Goal: Task Accomplishment & Management: Manage account settings

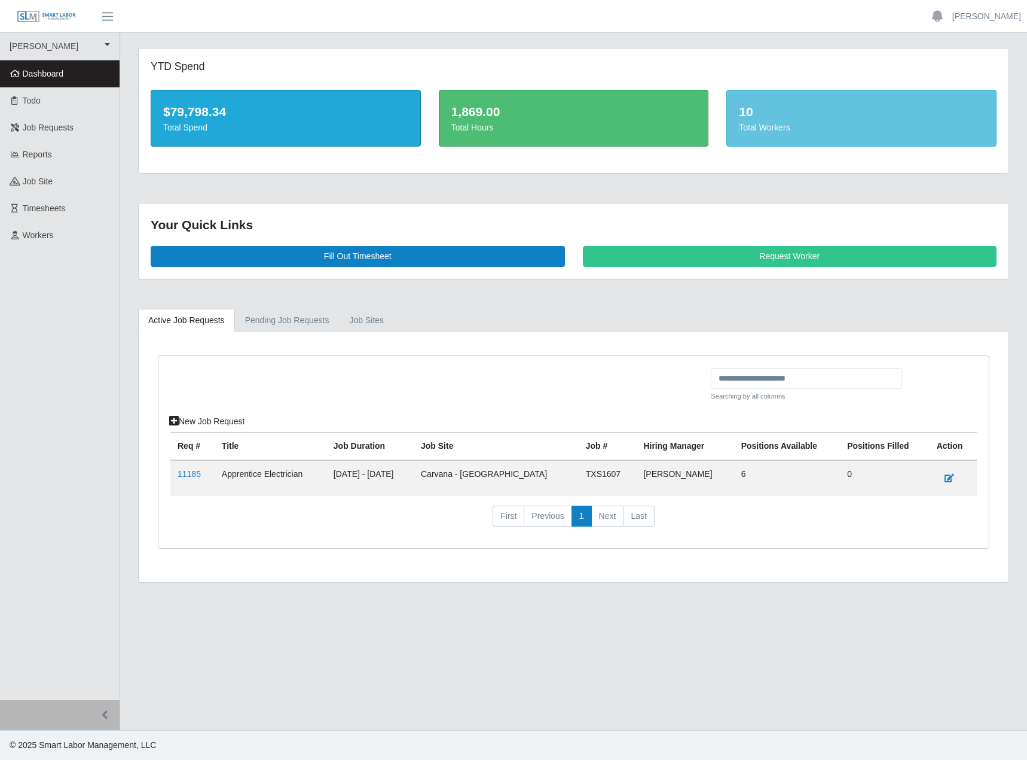
click at [319, 411] on div at bounding box center [436, 389] width 550 height 43
click at [54, 240] on span "Workers" at bounding box center [38, 235] width 31 height 10
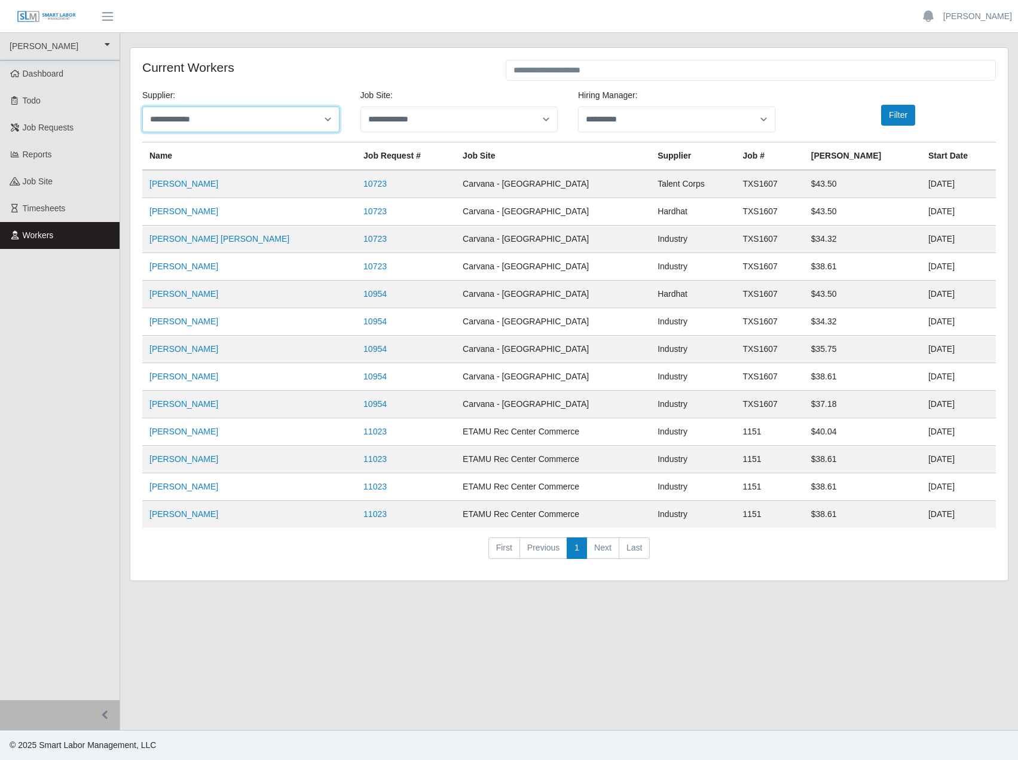
click at [285, 132] on select "**********" at bounding box center [240, 119] width 197 height 26
click at [324, 127] on select "**********" at bounding box center [240, 119] width 197 height 26
click at [526, 132] on select "**********" at bounding box center [459, 119] width 197 height 26
click at [443, 75] on h4 "Current Workers" at bounding box center [315, 67] width 346 height 15
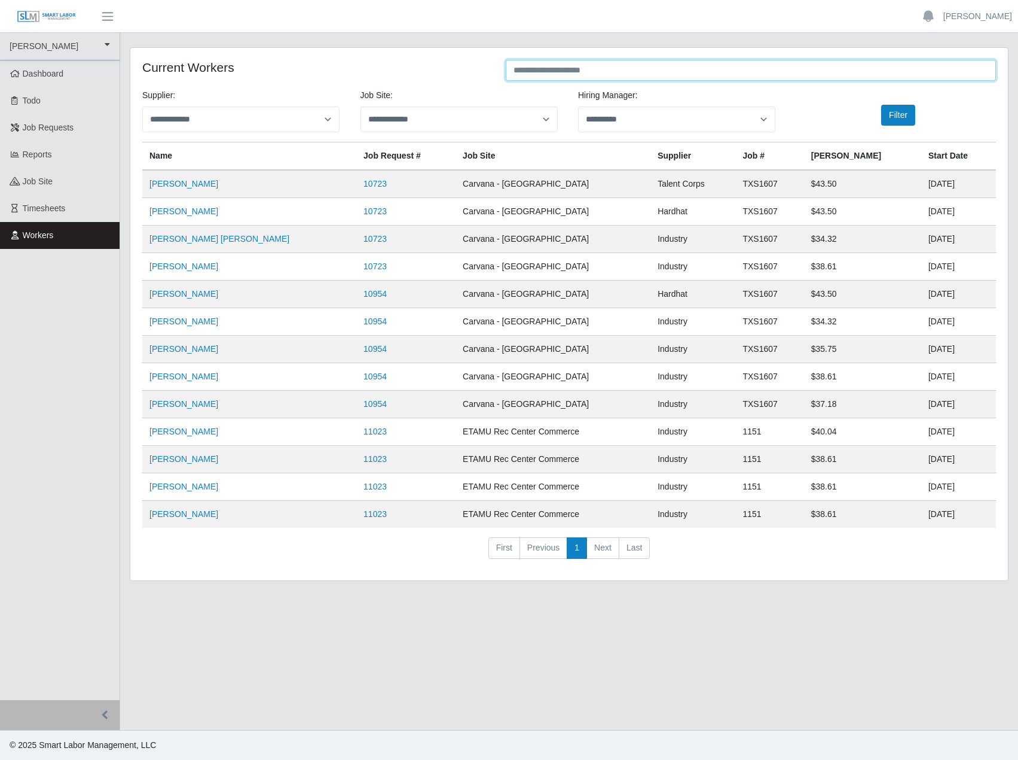
click at [731, 77] on input "text" at bounding box center [751, 70] width 491 height 21
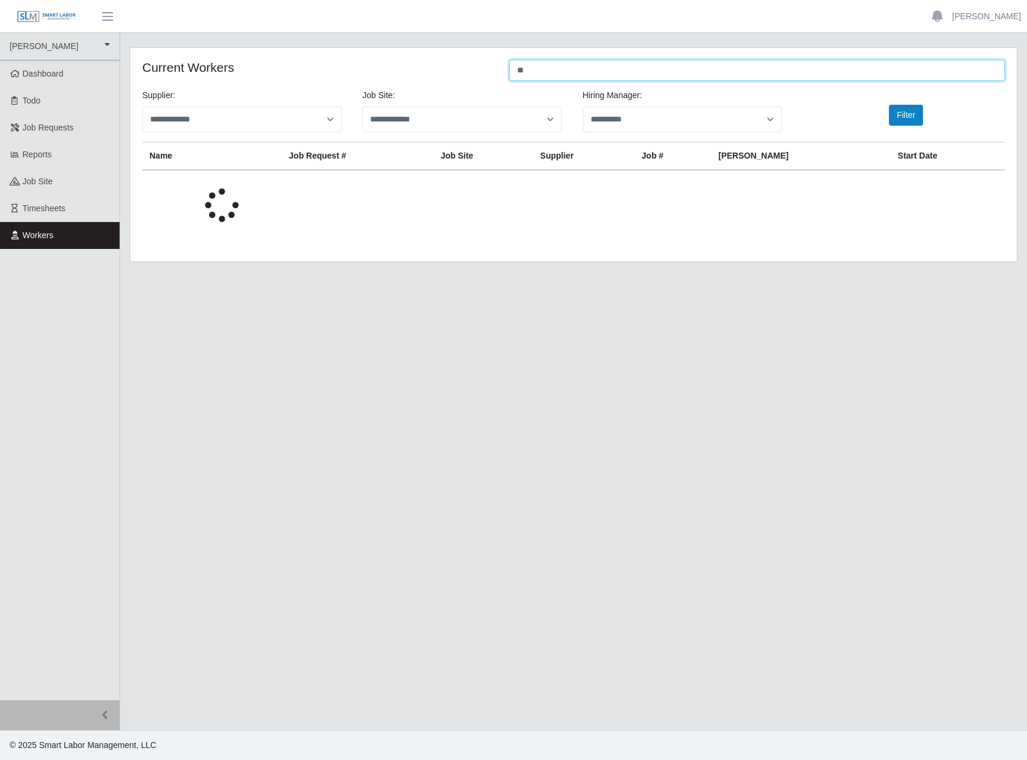
type input "*"
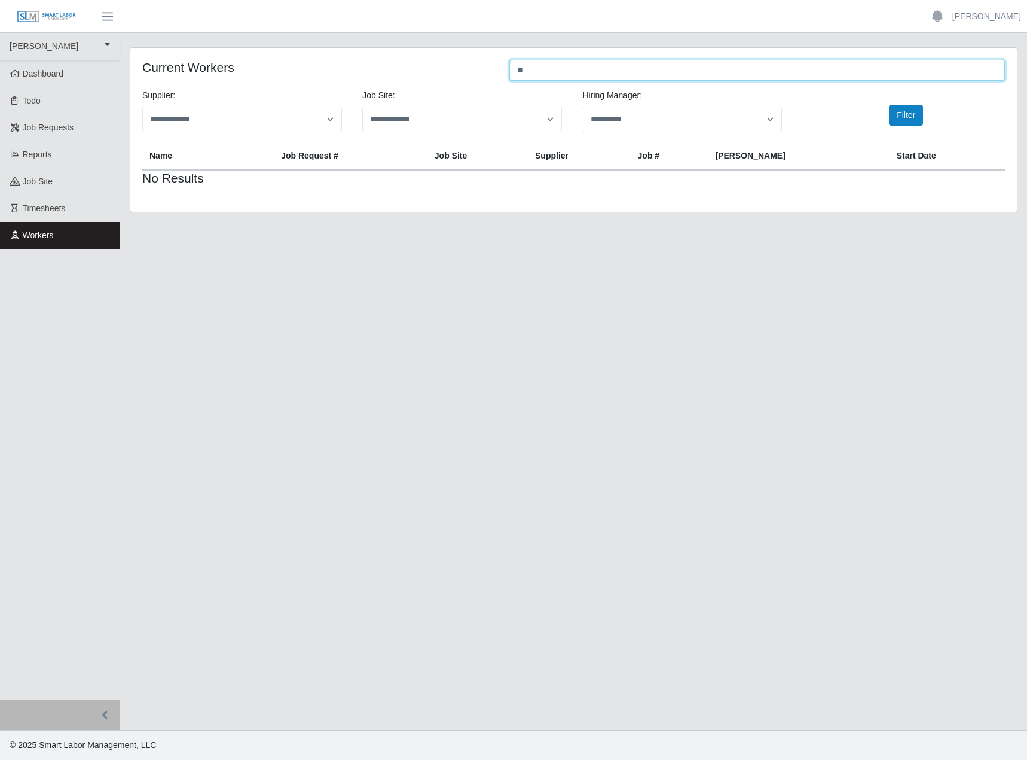
type input "*"
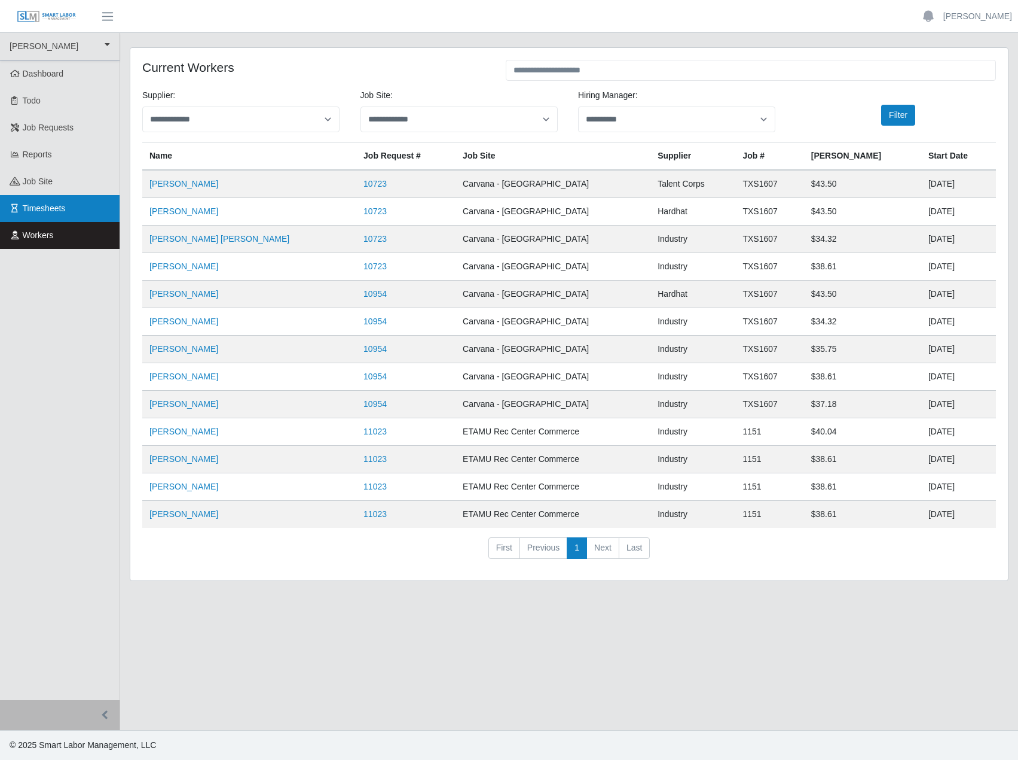
drag, startPoint x: 28, startPoint y: 366, endPoint x: 87, endPoint y: 244, distance: 135.4
click at [28, 366] on ul "CS Erickson CS Erickson Dashboard Todo Job Requests Reports job site Timesheets…" at bounding box center [60, 366] width 120 height 667
click at [35, 132] on span "Job Requests" at bounding box center [48, 128] width 51 height 10
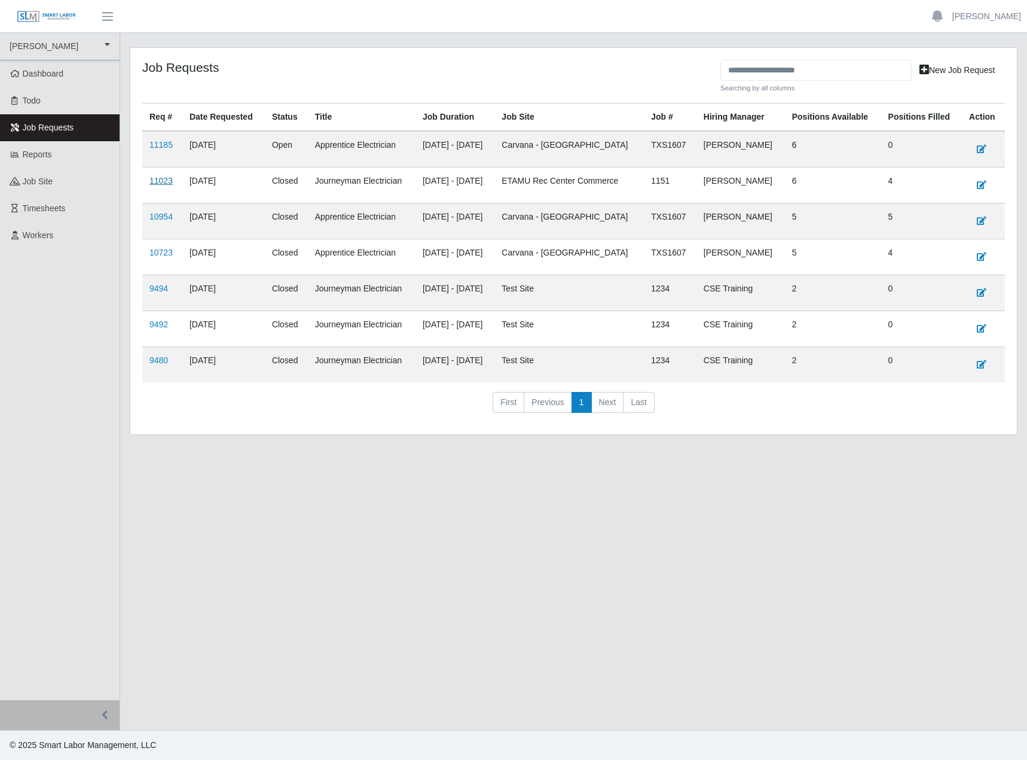
click at [166, 185] on link "11023" at bounding box center [161, 181] width 23 height 10
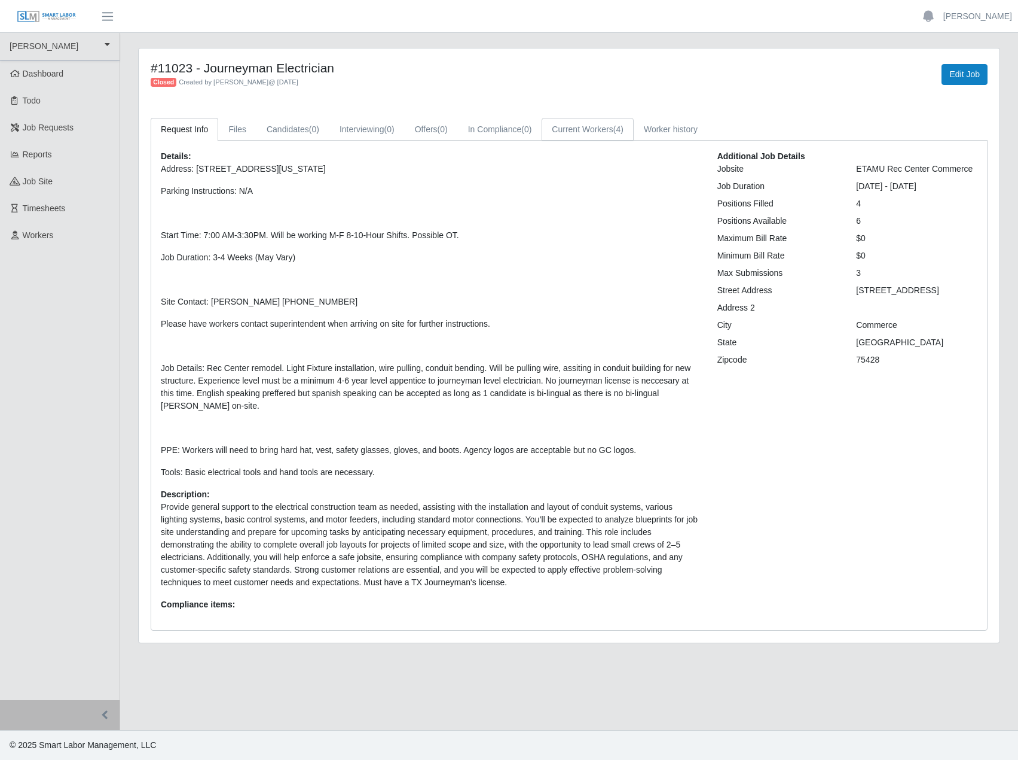
click at [634, 141] on link "Current Workers (4)" at bounding box center [588, 129] width 92 height 23
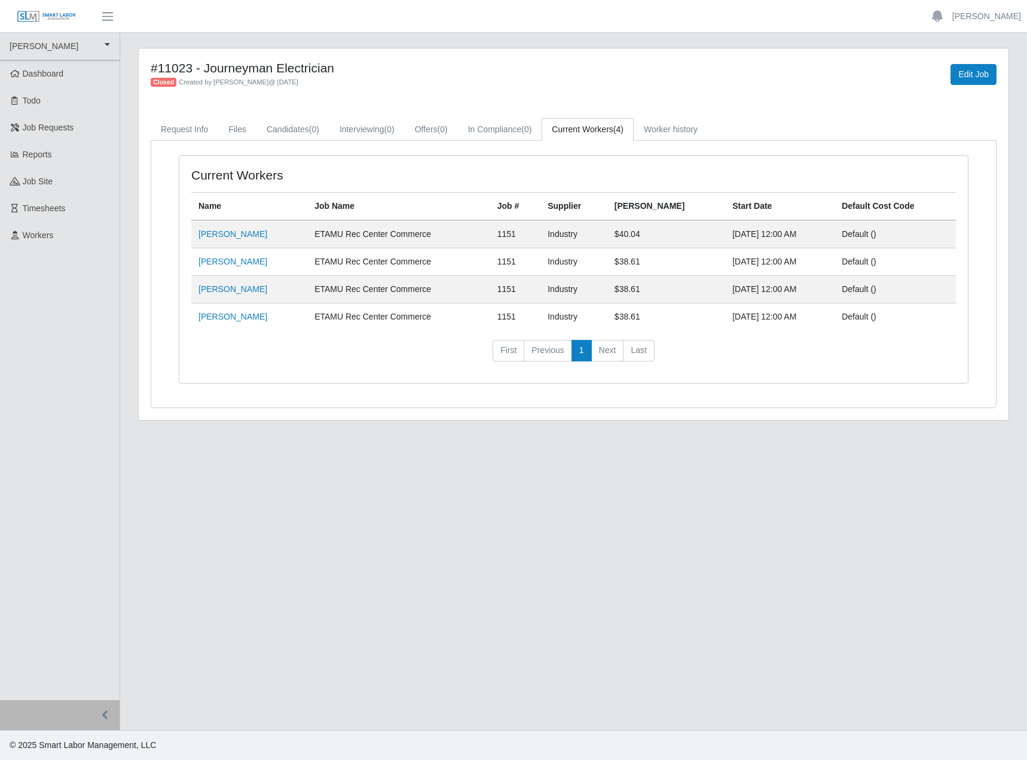
drag, startPoint x: 324, startPoint y: 648, endPoint x: 375, endPoint y: 564, distance: 98.5
click at [324, 648] on main "#11023 - Journeyman Electrician Closed Created by Andrea Balahoski @ 08/21/2025…" at bounding box center [573, 381] width 907 height 697
click at [533, 688] on main "#11023 - Journeyman Electrician Closed Created by Andrea Balahoski @ 08/21/2025…" at bounding box center [573, 381] width 907 height 697
click at [342, 420] on div "#11023 - Journeyman Electrician Closed Created by Andrea Balahoski @ 08/21/2025…" at bounding box center [574, 233] width 870 height 371
click at [51, 141] on link "Job Requests" at bounding box center [60, 127] width 120 height 27
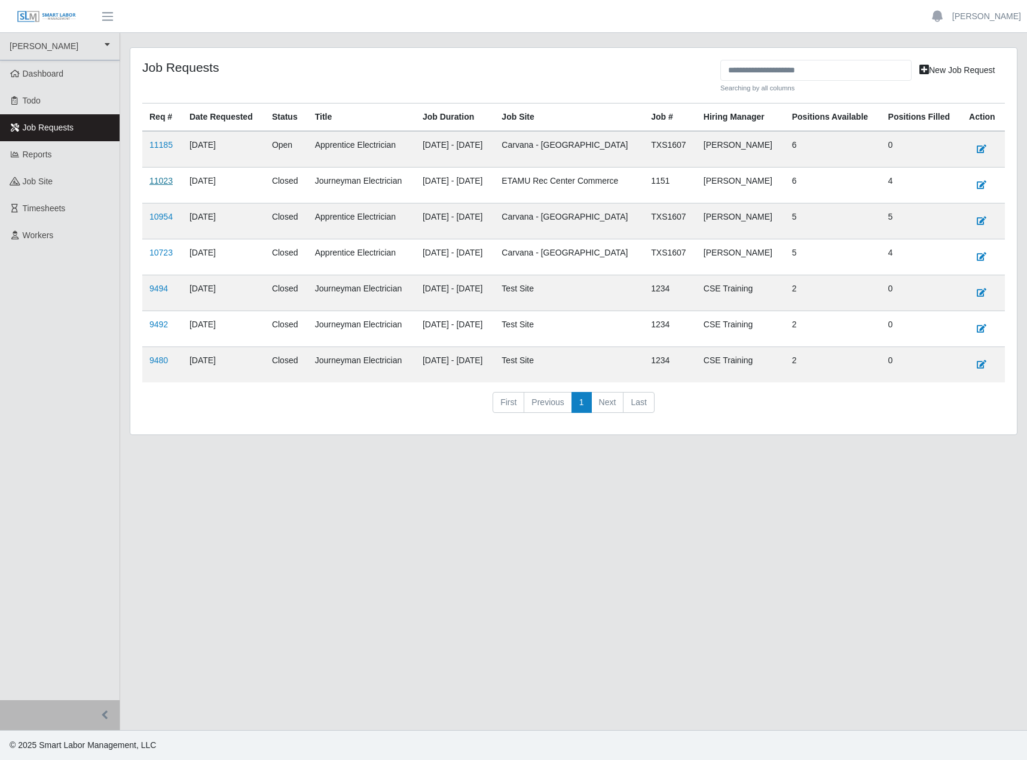
click at [173, 185] on link "11023" at bounding box center [161, 181] width 23 height 10
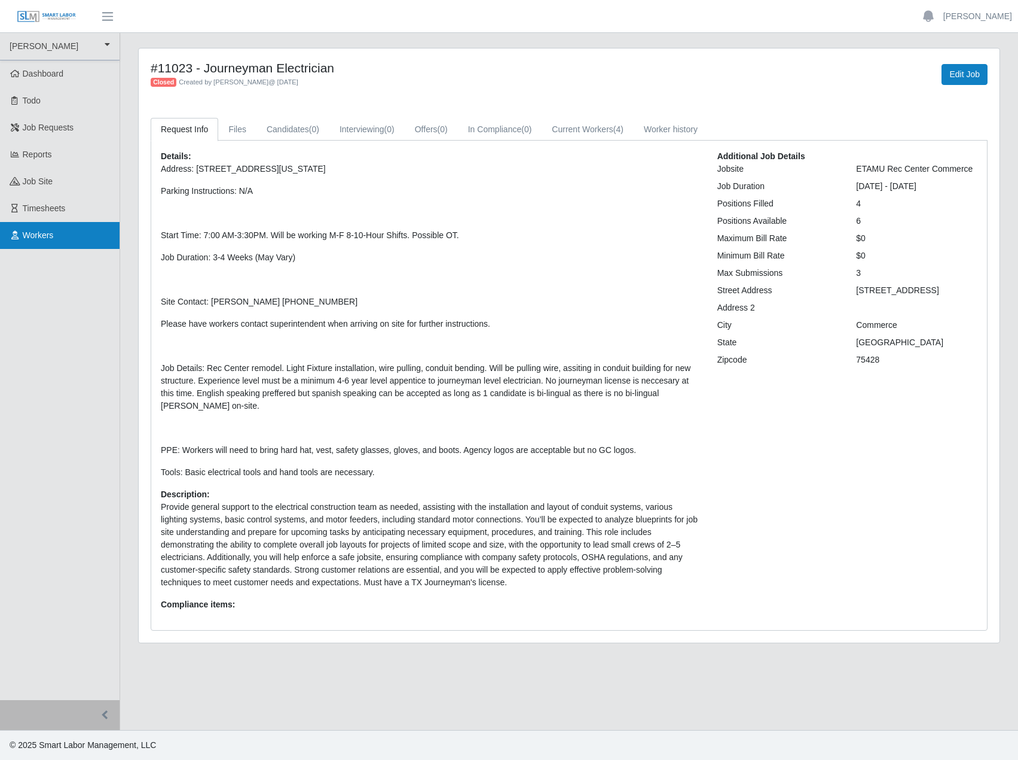
click at [49, 240] on span "Workers" at bounding box center [38, 235] width 31 height 10
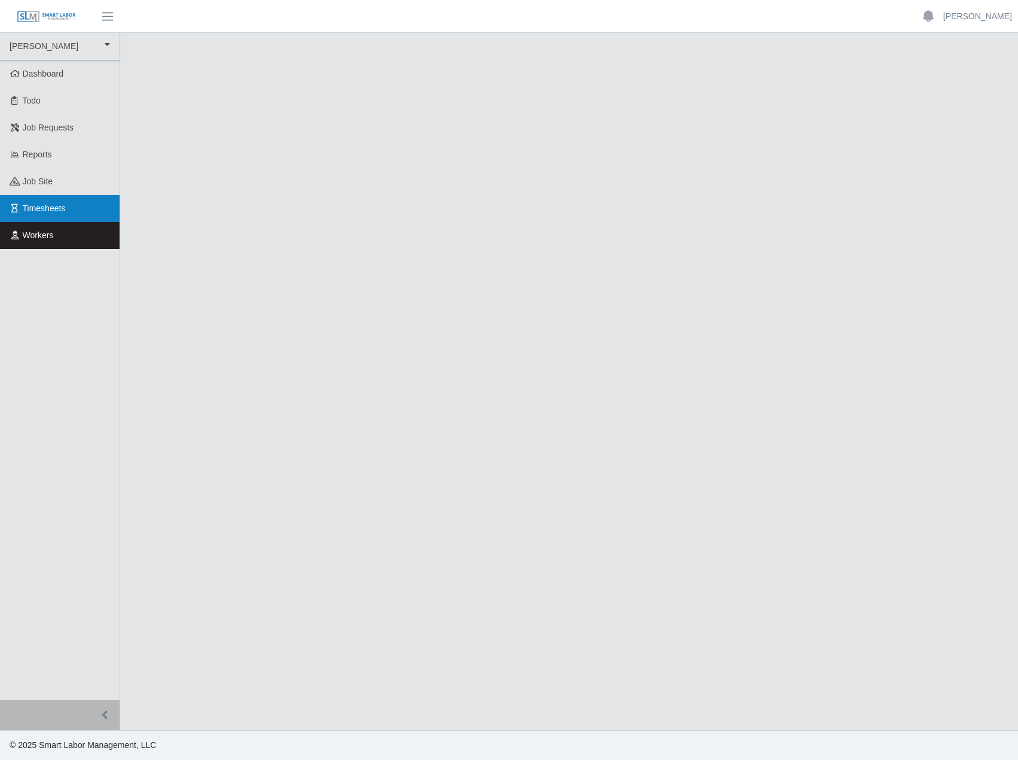
click at [36, 213] on span "Timesheets" at bounding box center [44, 208] width 43 height 10
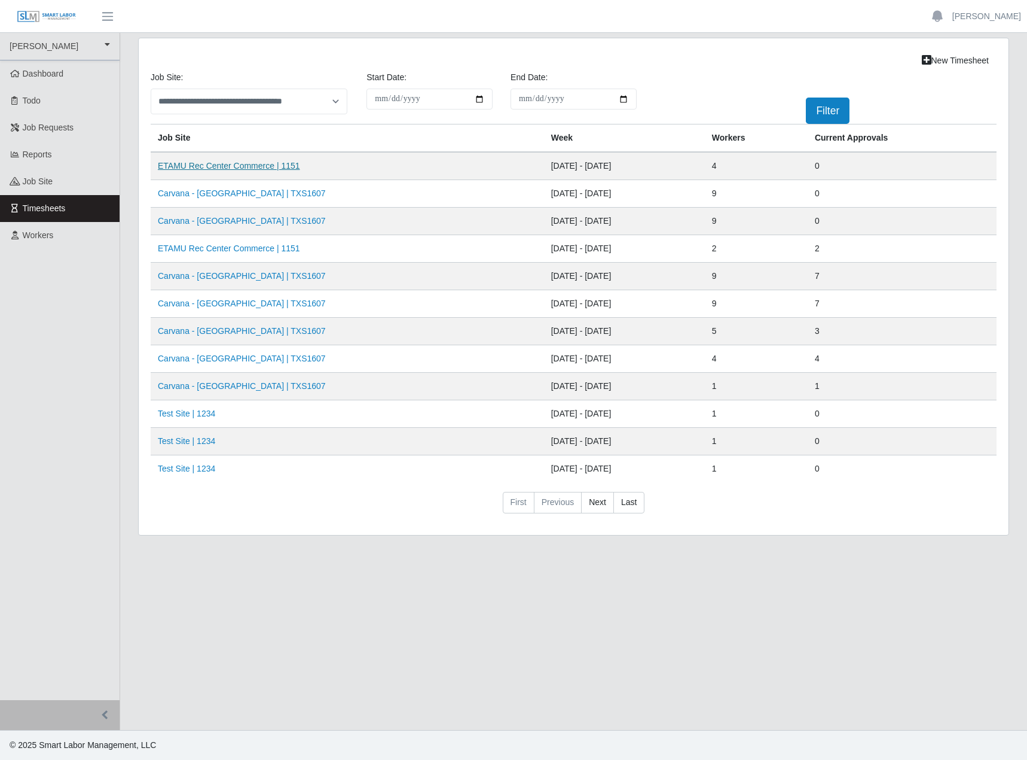
click at [275, 170] on link "ETAMU Rec Center Commerce | 1151" at bounding box center [229, 166] width 142 height 10
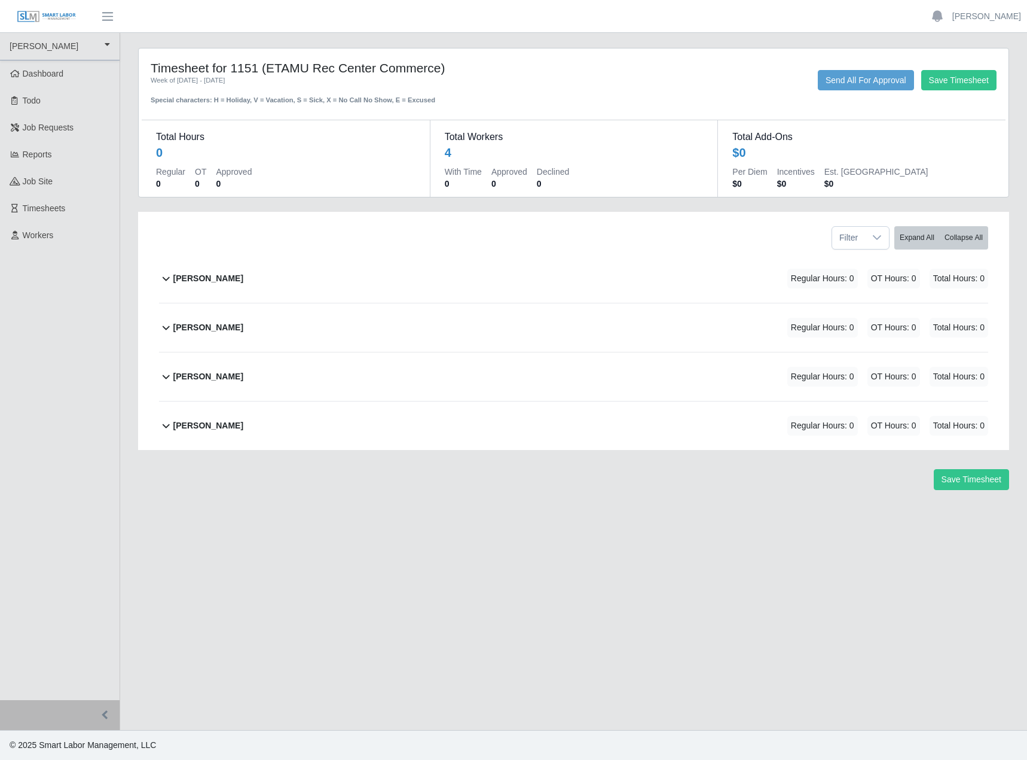
click at [170, 490] on div "Save Timesheet" at bounding box center [573, 479] width 889 height 21
click at [71, 249] on link "Workers" at bounding box center [60, 235] width 120 height 27
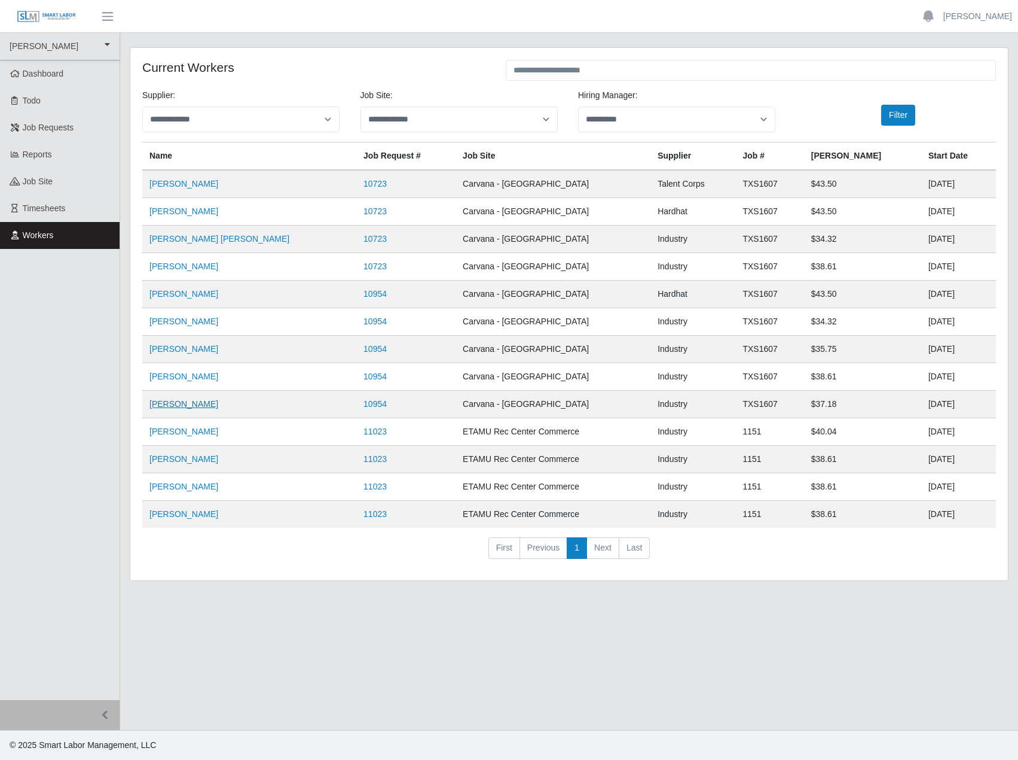
click at [181, 408] on link "[PERSON_NAME]" at bounding box center [184, 404] width 69 height 10
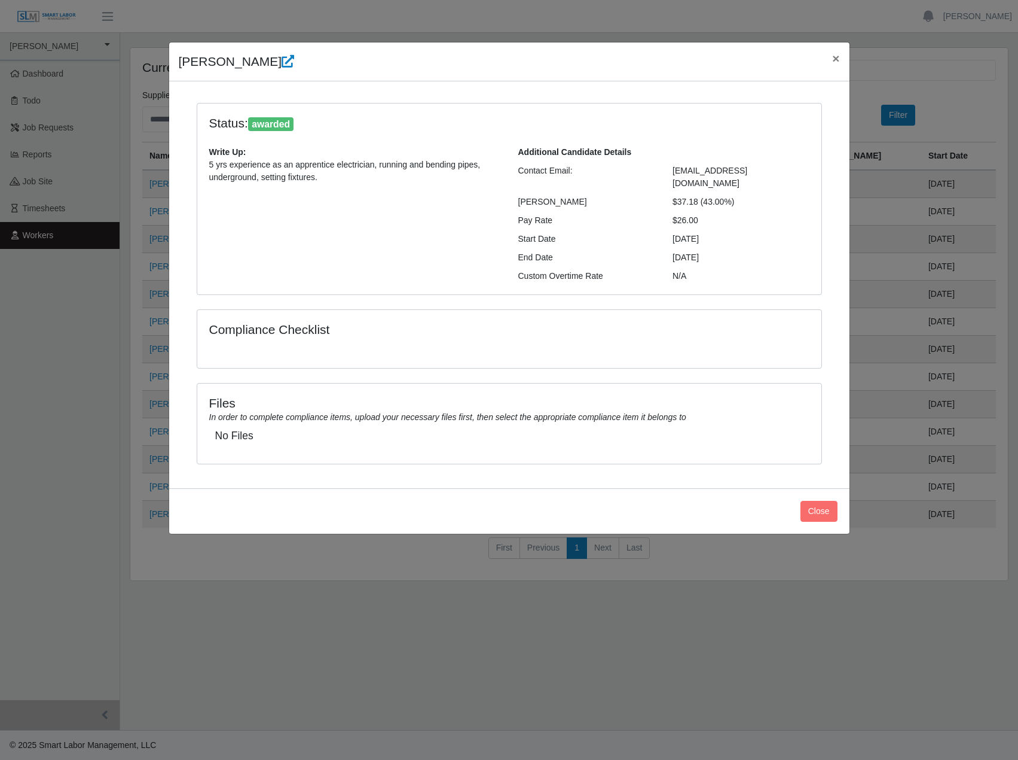
drag, startPoint x: 443, startPoint y: 258, endPoint x: 443, endPoint y: 266, distance: 7.8
click at [443, 266] on div "Write Up: 5 yrs experience as an apprentice electrician, running and bending pi…" at bounding box center [354, 214] width 309 height 136
click at [282, 66] on icon at bounding box center [288, 61] width 13 height 13
click at [833, 61] on span "×" at bounding box center [835, 58] width 7 height 14
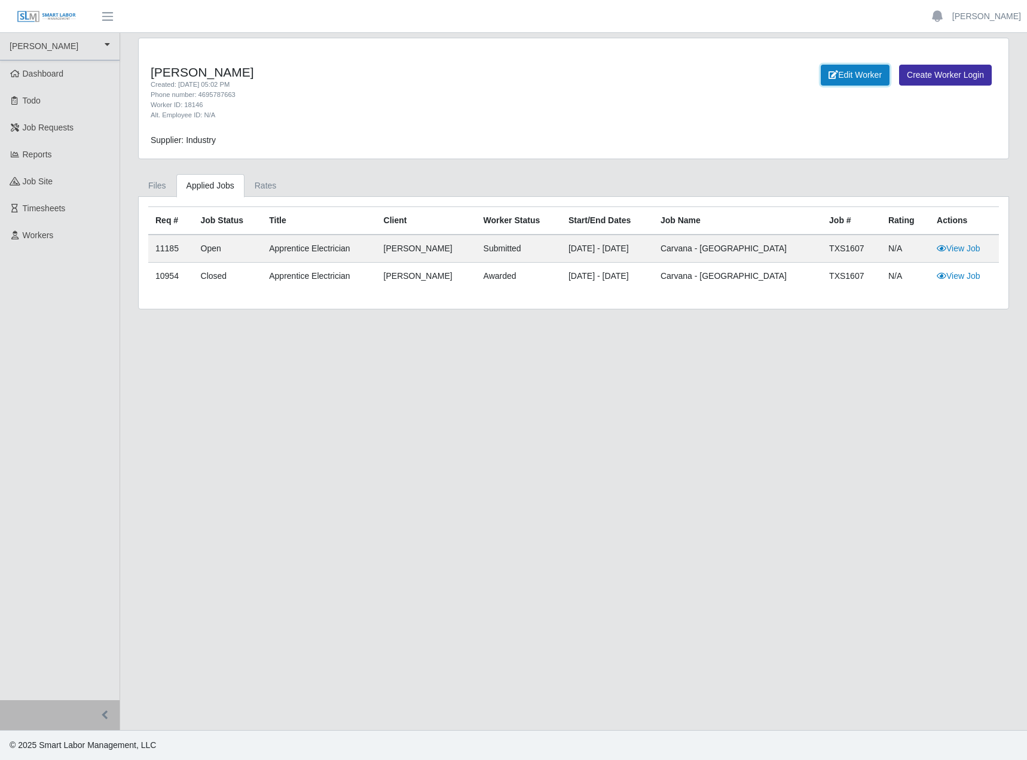
click at [821, 86] on link "Edit Worker" at bounding box center [855, 75] width 69 height 21
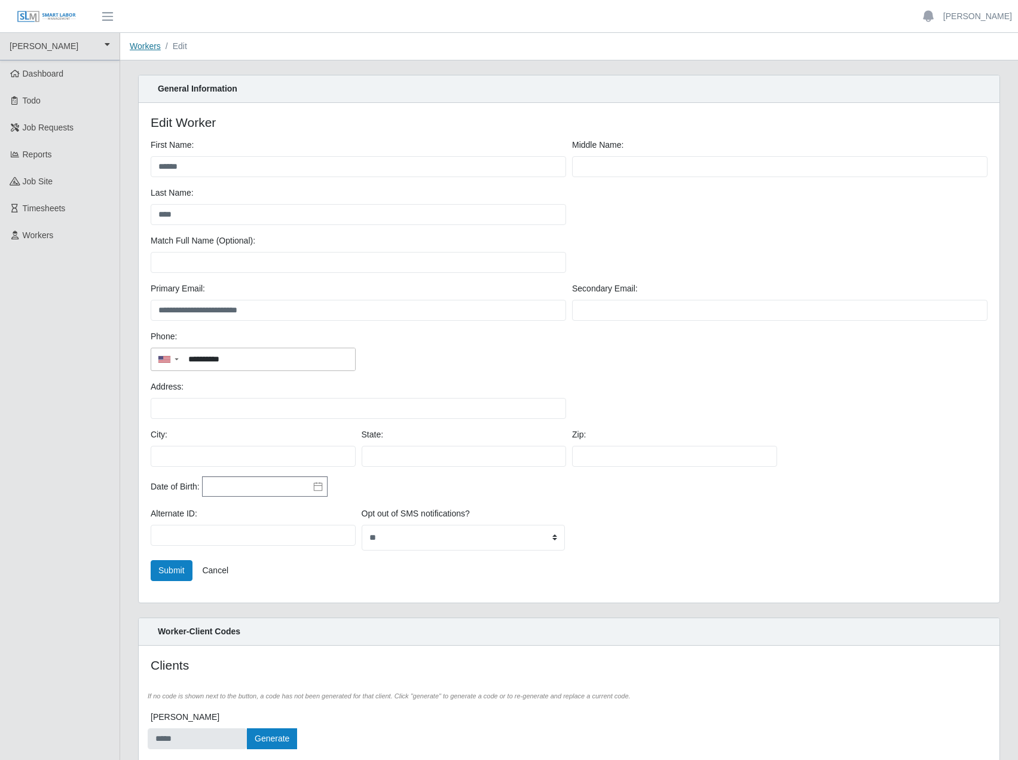
click at [161, 44] on link "Workers" at bounding box center [145, 46] width 31 height 10
